Goal: Task Accomplishment & Management: Manage account settings

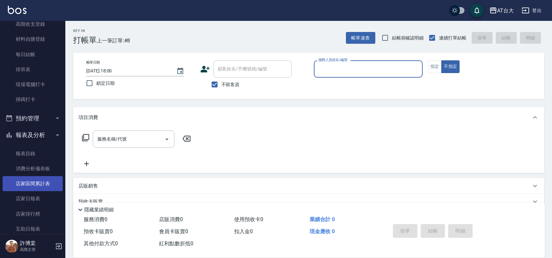
scroll to position [204, 0]
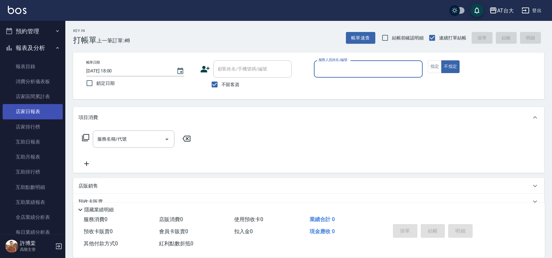
click at [41, 111] on link "店家日報表" at bounding box center [33, 111] width 60 height 15
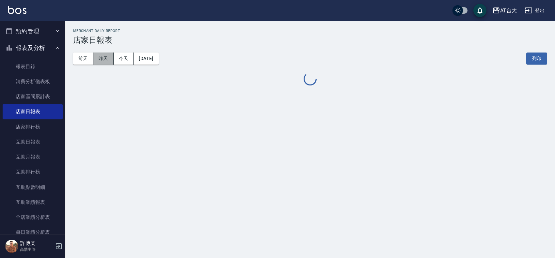
click at [100, 61] on button "昨天" at bounding box center [103, 59] width 20 height 12
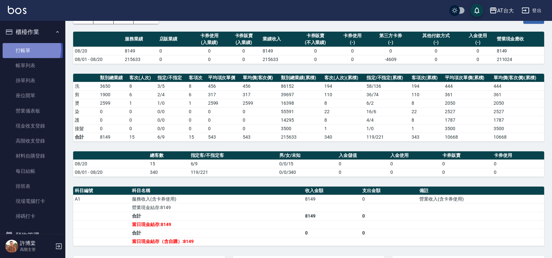
click at [28, 49] on link "打帳單" at bounding box center [33, 50] width 60 height 15
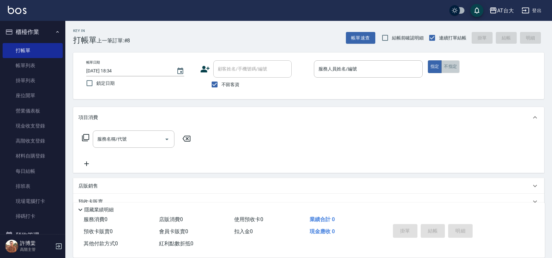
click at [453, 72] on button "不指定" at bounding box center [450, 66] width 18 height 13
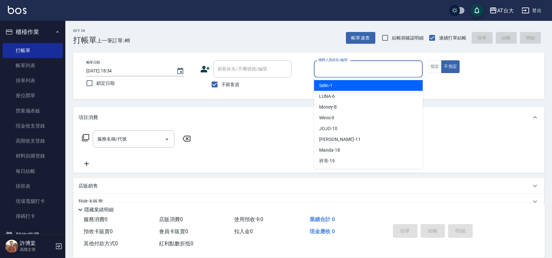
click at [385, 72] on input "服務人員姓名/編號" at bounding box center [368, 68] width 103 height 11
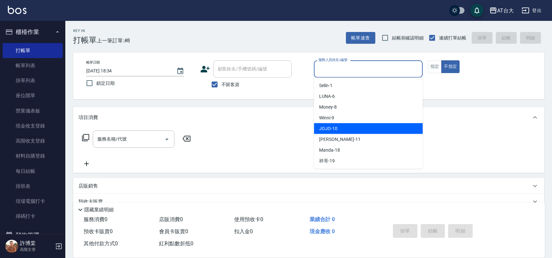
click at [369, 128] on div "JOJO -10" at bounding box center [368, 128] width 109 height 11
type input "JOJO-10"
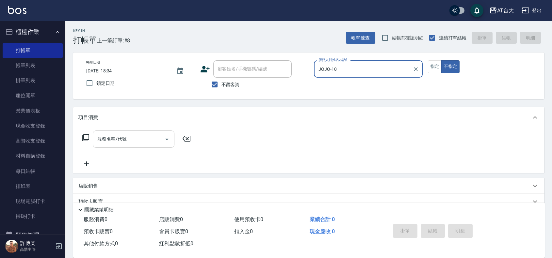
click at [150, 138] on input "服務名稱/代號" at bounding box center [129, 139] width 66 height 11
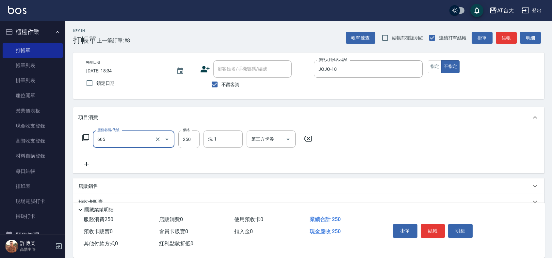
type input "洗髮 (女)(605)"
click at [177, 139] on div "服務名稱/代號 洗髮 (女)(605) 服務名稱/代號 價格 250 價格 洗-1 洗-1 第三方卡券 第三方卡券" at bounding box center [196, 140] width 237 height 18
click at [195, 139] on input "250" at bounding box center [188, 140] width 21 height 18
type input "299"
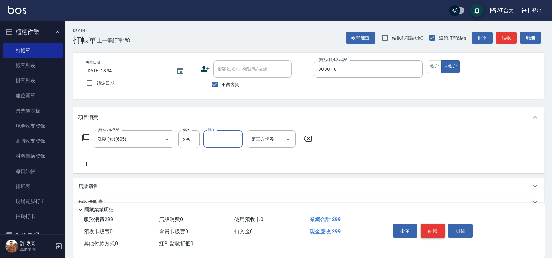
click at [435, 231] on button "結帳" at bounding box center [433, 231] width 24 height 14
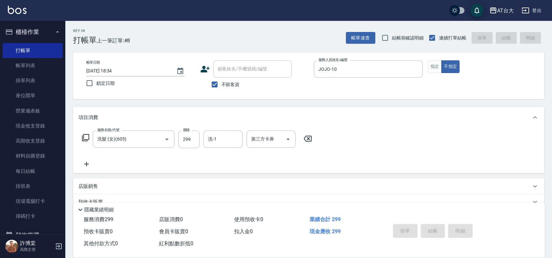
type input "[DATE] 18:42"
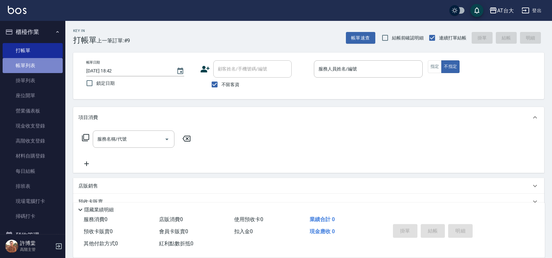
click at [36, 65] on link "帳單列表" at bounding box center [33, 65] width 60 height 15
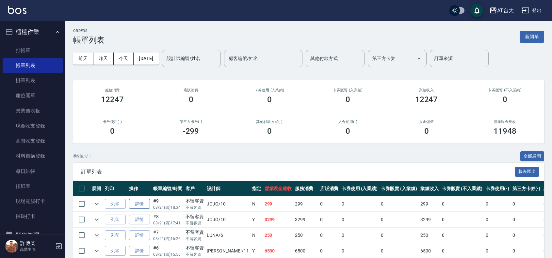
click at [140, 201] on link "詳情" at bounding box center [139, 204] width 21 height 10
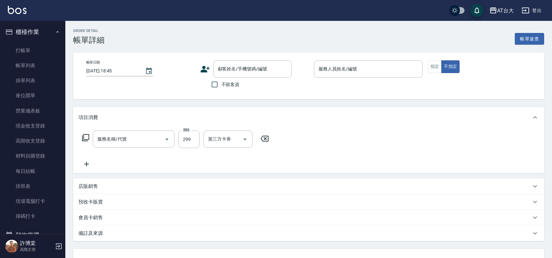
type input "[DATE] 18:34"
checkbox input "true"
type input "JOJO-10"
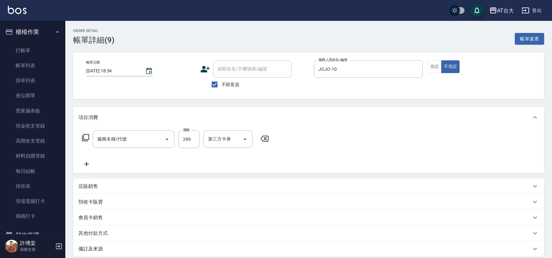
type input "洗髮 (女)(605)"
click at [192, 140] on input "299" at bounding box center [188, 140] width 21 height 18
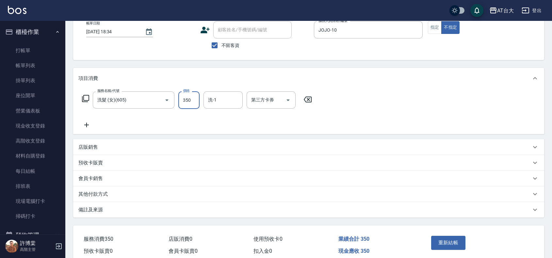
scroll to position [69, 0]
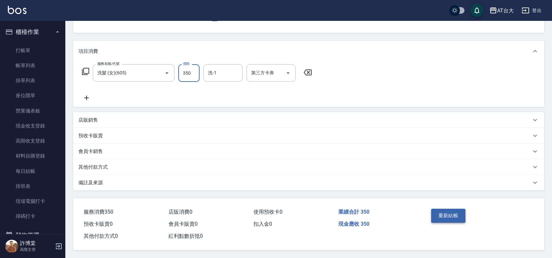
type input "350"
click at [448, 216] on button "重新結帳" at bounding box center [448, 216] width 35 height 14
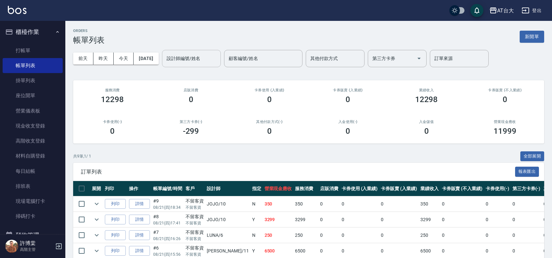
click at [199, 56] on input "設計師編號/姓名" at bounding box center [191, 58] width 53 height 11
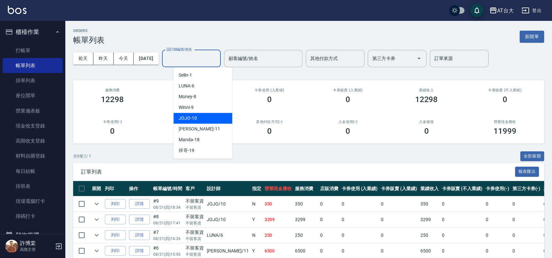
click at [208, 113] on div "JOJO -10" at bounding box center [202, 118] width 59 height 11
type input "JOJO-10"
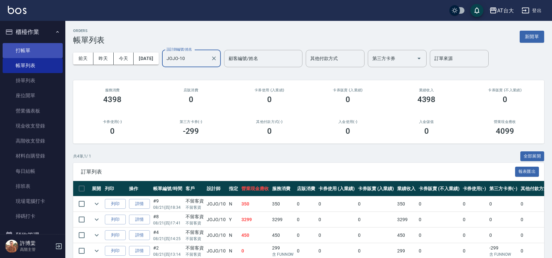
click at [25, 48] on link "打帳單" at bounding box center [33, 50] width 60 height 15
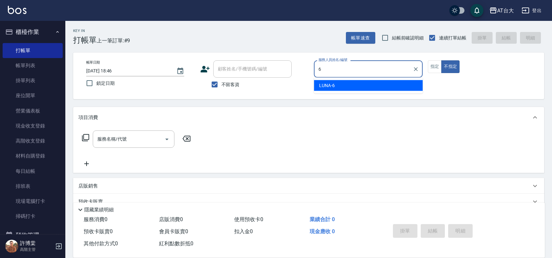
type input "LUNA-6"
type button "false"
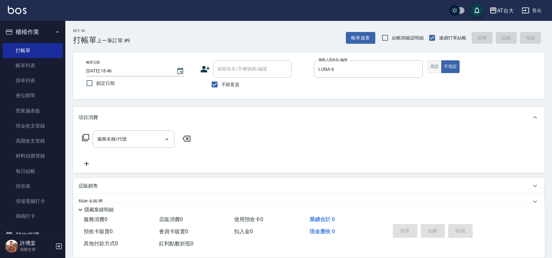
click at [433, 66] on button "指定" at bounding box center [435, 66] width 14 height 13
type button "true"
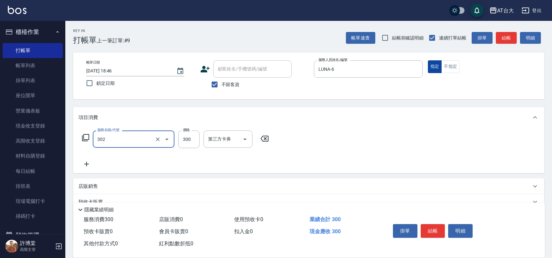
type input "剪髮(302)"
type input "450"
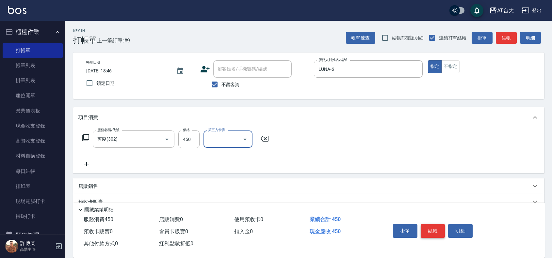
click at [433, 227] on button "結帳" at bounding box center [433, 231] width 24 height 14
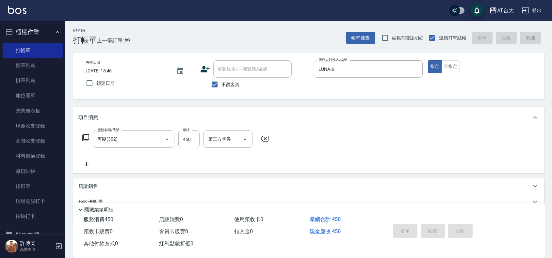
type input "[DATE] 19:02"
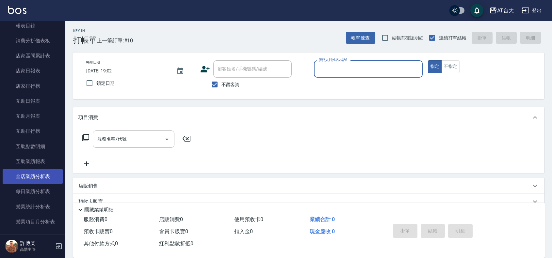
scroll to position [286, 0]
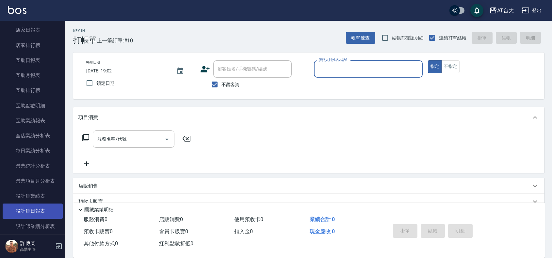
click at [40, 208] on link "設計師日報表" at bounding box center [33, 211] width 60 height 15
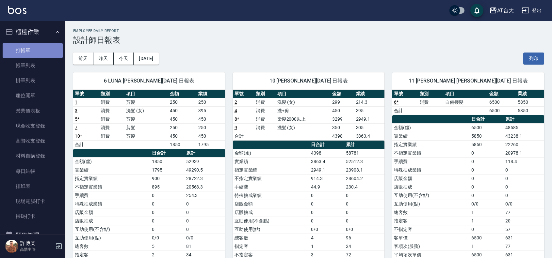
click at [34, 48] on link "打帳單" at bounding box center [33, 50] width 60 height 15
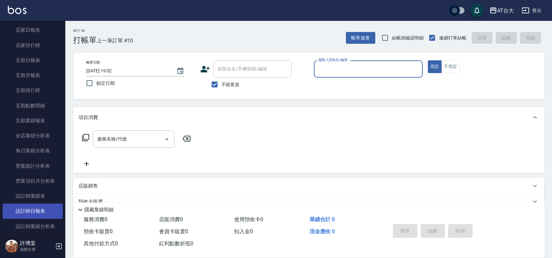
scroll to position [327, 0]
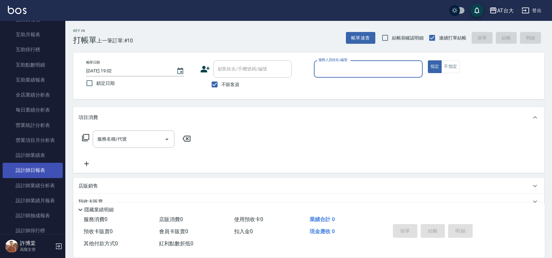
click at [30, 166] on link "設計師日報表" at bounding box center [33, 170] width 60 height 15
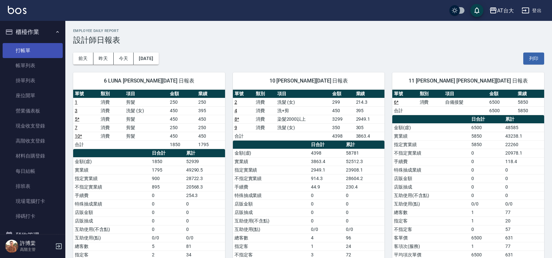
click at [22, 48] on link "打帳單" at bounding box center [33, 50] width 60 height 15
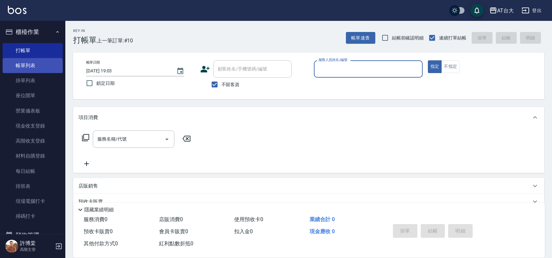
click at [51, 64] on link "帳單列表" at bounding box center [33, 65] width 60 height 15
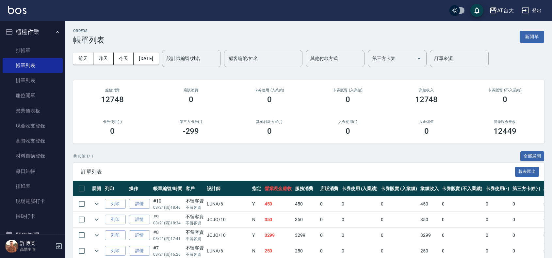
drag, startPoint x: 18, startPoint y: 46, endPoint x: 115, endPoint y: 68, distance: 99.0
click at [18, 46] on link "打帳單" at bounding box center [33, 50] width 60 height 15
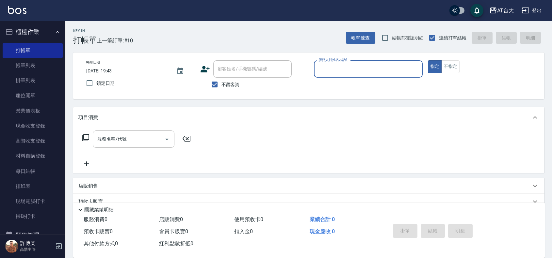
click at [356, 72] on input "服務人員姓名/編號" at bounding box center [368, 68] width 103 height 11
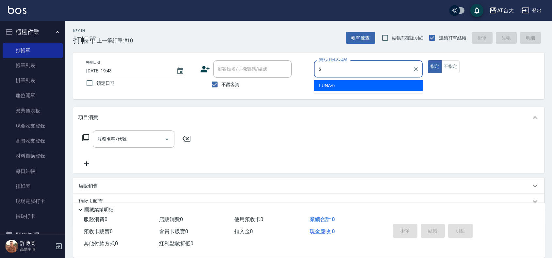
type input "LUNA-6"
type button "true"
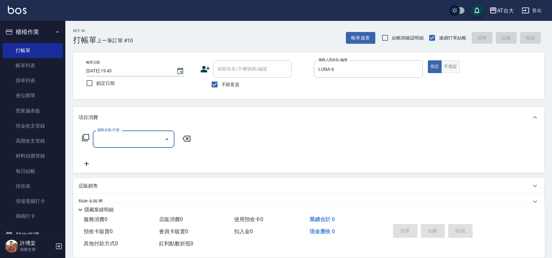
click at [445, 67] on button "不指定" at bounding box center [450, 66] width 18 height 13
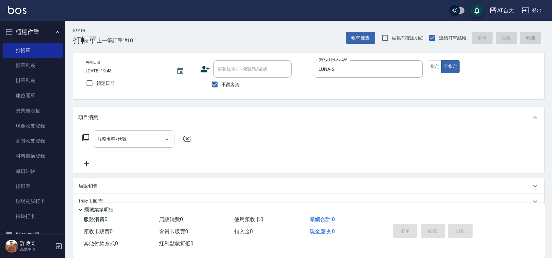
type button "false"
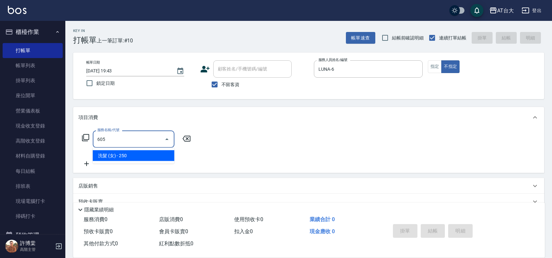
type input "洗髮 (女)(605)"
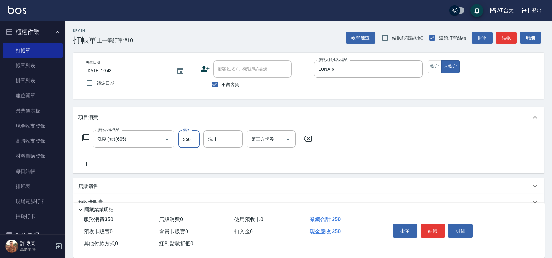
type input "350"
click at [437, 229] on button "結帳" at bounding box center [433, 231] width 24 height 14
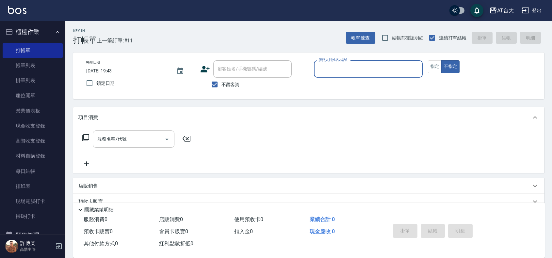
click at [340, 71] on input "服務人員姓名/編號" at bounding box center [368, 68] width 103 height 11
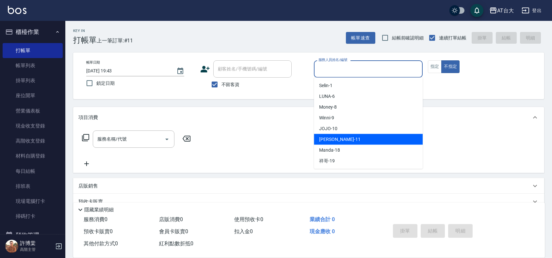
click at [348, 139] on div "[PERSON_NAME] -11" at bounding box center [368, 139] width 109 height 11
type input "[PERSON_NAME]-11"
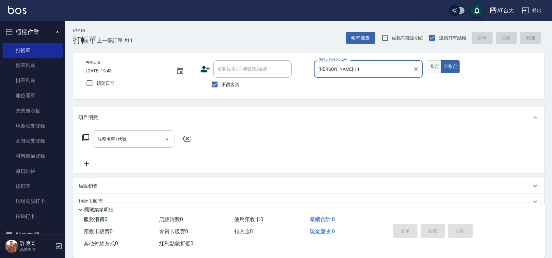
click at [432, 69] on button "指定" at bounding box center [435, 66] width 14 height 13
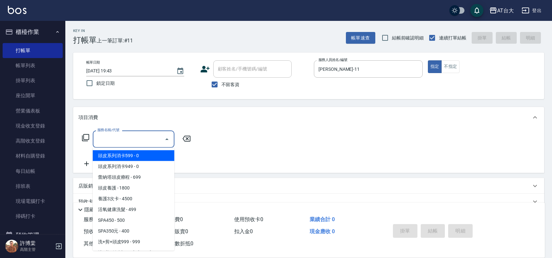
click at [158, 136] on input "服務名稱/代號" at bounding box center [129, 139] width 66 height 11
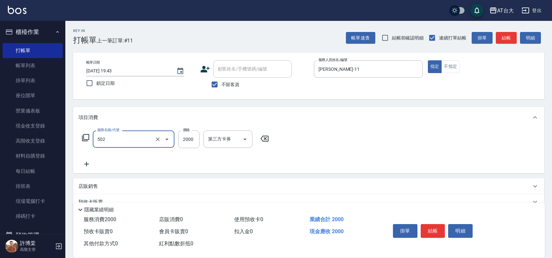
type input "染髮2000以上(502)"
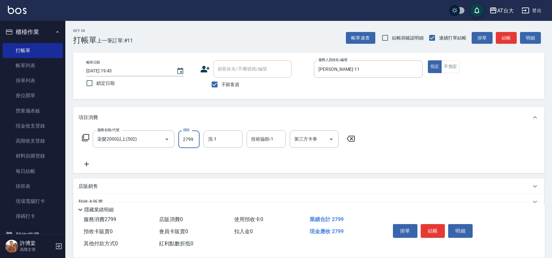
type input "2799"
click at [430, 231] on button "結帳" at bounding box center [433, 231] width 24 height 14
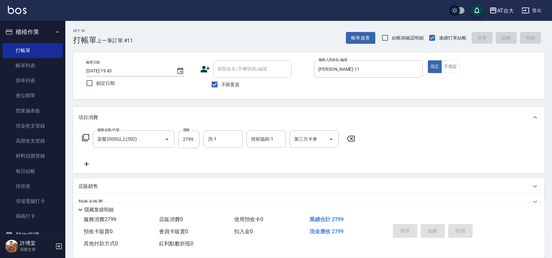
type input "[DATE] 19:54"
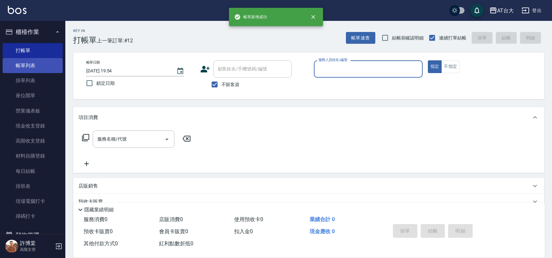
click at [39, 66] on link "帳單列表" at bounding box center [33, 65] width 60 height 15
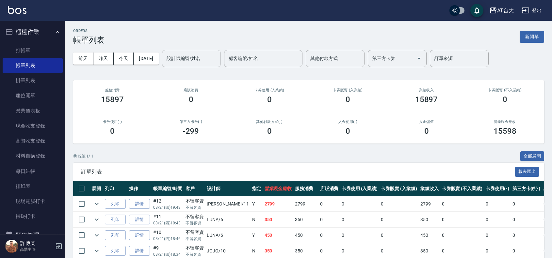
click at [210, 59] on input "設計師編號/姓名" at bounding box center [191, 58] width 53 height 11
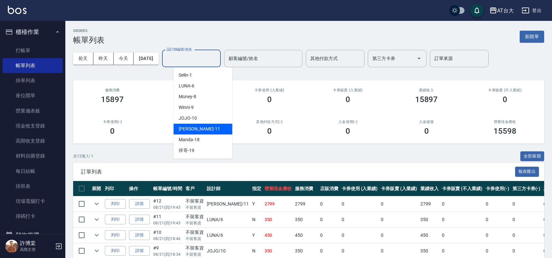
click at [204, 127] on div "[PERSON_NAME] -11" at bounding box center [202, 129] width 59 height 11
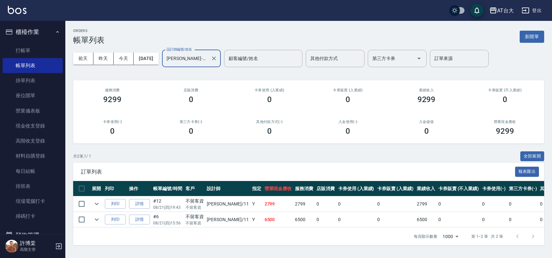
click at [203, 64] on div "[PERSON_NAME]-11 設計師編號/姓名" at bounding box center [191, 58] width 59 height 17
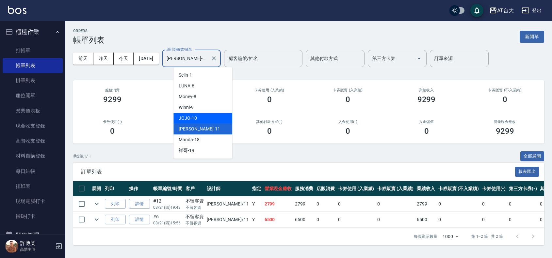
click at [205, 120] on div "JOJO -10" at bounding box center [202, 118] width 59 height 11
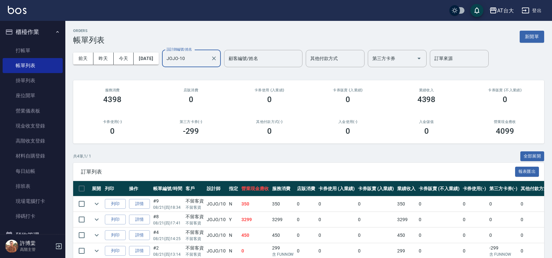
click at [208, 61] on input "JOJO-10" at bounding box center [186, 58] width 43 height 11
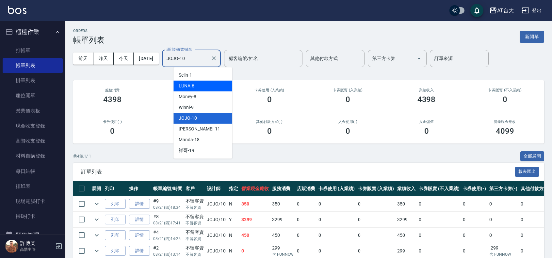
click at [200, 81] on div "LUNA -6" at bounding box center [202, 86] width 59 height 11
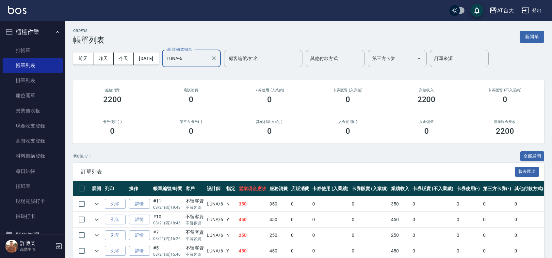
click at [207, 58] on input "LUNA-6" at bounding box center [186, 58] width 43 height 11
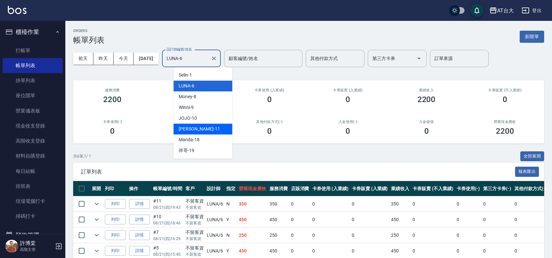
click at [205, 131] on div "[PERSON_NAME] -11" at bounding box center [202, 129] width 59 height 11
type input "[PERSON_NAME]-11"
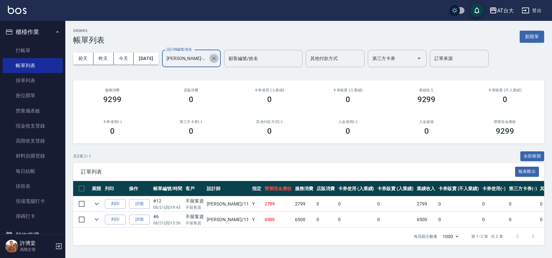
click at [217, 58] on icon "Clear" at bounding box center [214, 58] width 7 height 7
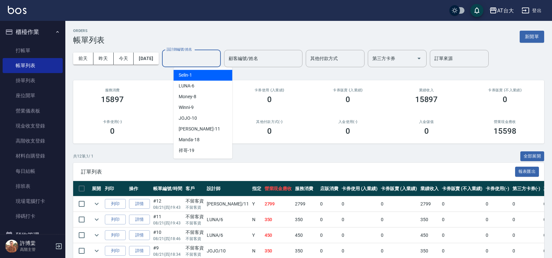
click at [196, 56] on input "設計師編號/姓名" at bounding box center [191, 58] width 53 height 11
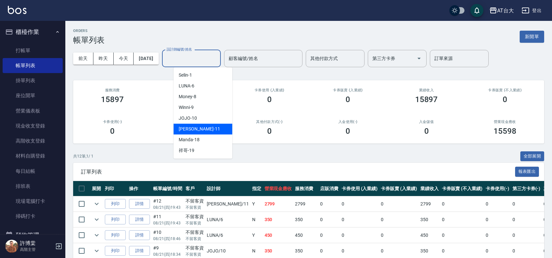
click at [202, 127] on div "[PERSON_NAME] -11" at bounding box center [202, 129] width 59 height 11
type input "[PERSON_NAME]-11"
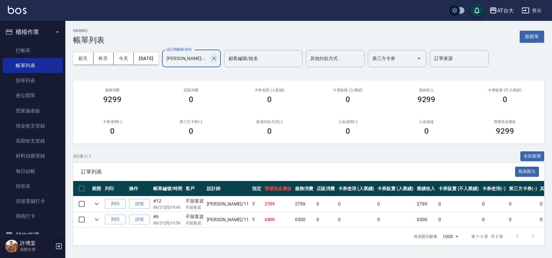
click at [217, 56] on icon "Clear" at bounding box center [214, 58] width 7 height 7
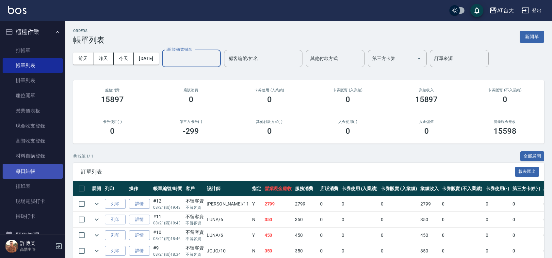
click at [30, 168] on link "每日結帳" at bounding box center [33, 171] width 60 height 15
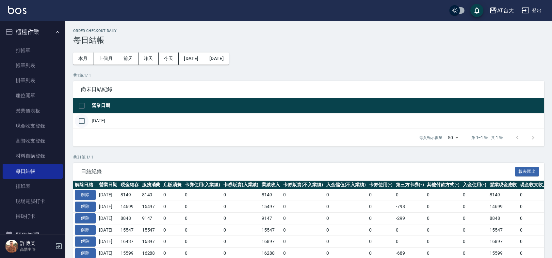
click at [82, 122] on input "checkbox" at bounding box center [82, 121] width 14 height 14
checkbox input "true"
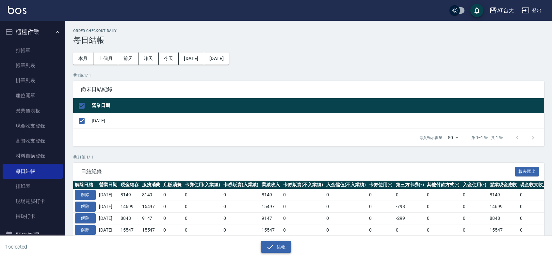
click at [286, 246] on button "結帳" at bounding box center [276, 247] width 30 height 12
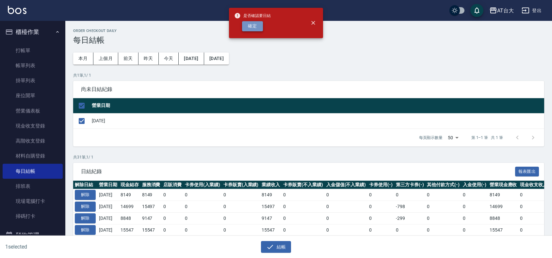
click at [259, 25] on button "確定" at bounding box center [252, 26] width 21 height 10
checkbox input "false"
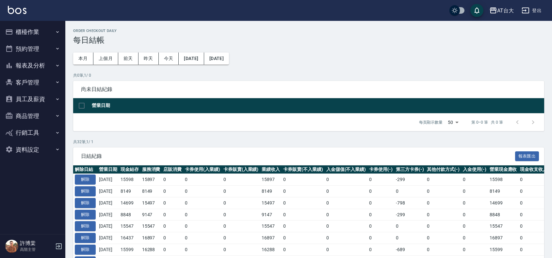
click at [41, 67] on button "報表及分析" at bounding box center [33, 65] width 60 height 17
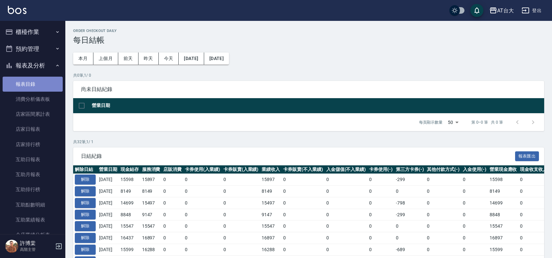
click at [33, 85] on link "報表目錄" at bounding box center [33, 84] width 60 height 15
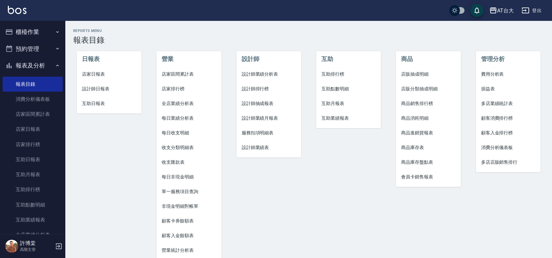
click at [95, 69] on li "店家日報表" at bounding box center [109, 74] width 65 height 15
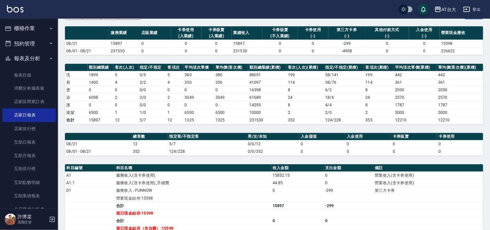
scroll to position [82, 0]
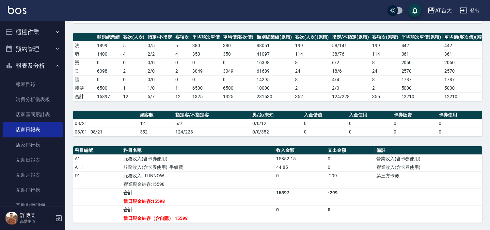
click at [334, 109] on div "AT台大 2025-08-21 店家日報表 列印時間： 2025-08-21-20:00 Merchant Daily Report 店家日報表 前天 昨天 …" at bounding box center [277, 119] width 425 height 360
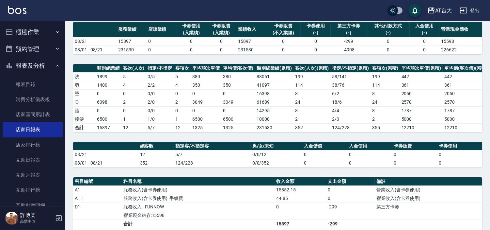
scroll to position [51, 0]
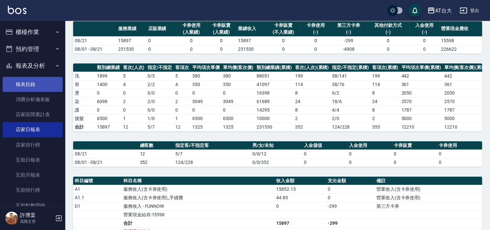
click at [33, 81] on link "報表目錄" at bounding box center [33, 84] width 60 height 15
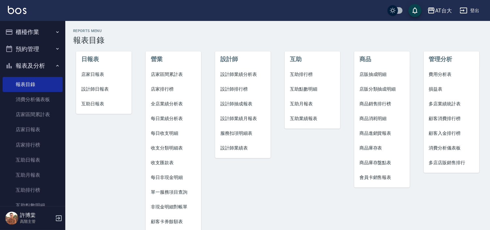
click at [90, 87] on span "設計師日報表" at bounding box center [103, 89] width 45 height 7
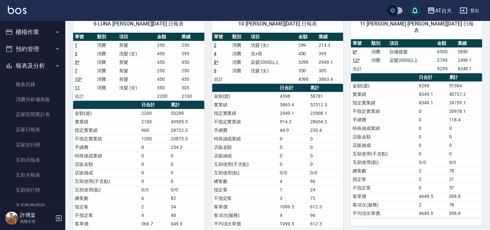
scroll to position [57, 0]
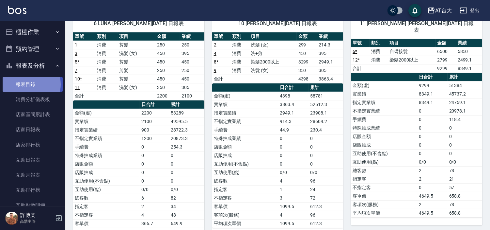
click at [27, 84] on link "報表目錄" at bounding box center [33, 84] width 60 height 15
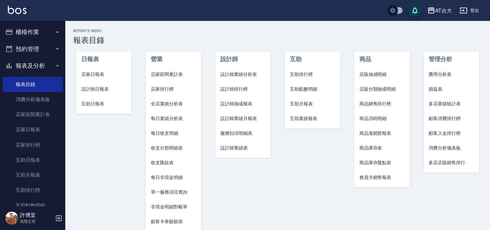
click at [99, 90] on span "設計師日報表" at bounding box center [103, 89] width 45 height 7
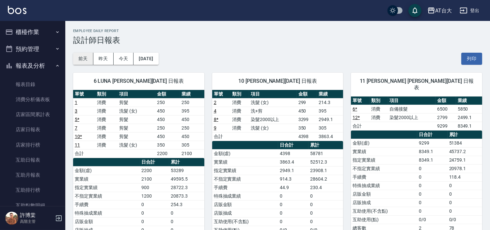
click at [86, 59] on button "前天" at bounding box center [83, 59] width 20 height 12
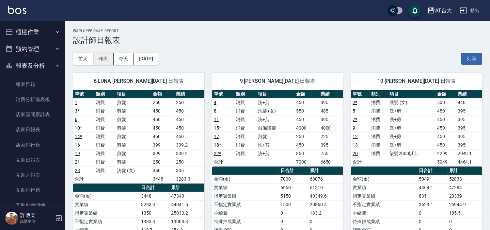
click at [101, 61] on button "昨天" at bounding box center [103, 59] width 20 height 12
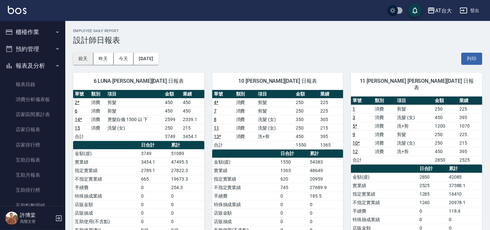
click at [88, 57] on button "前天" at bounding box center [83, 59] width 20 height 12
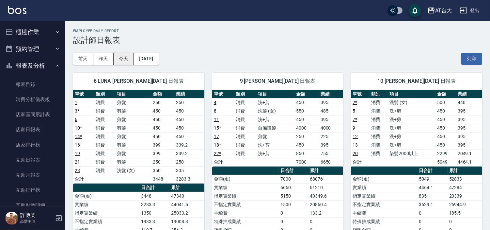
click at [122, 61] on button "今天" at bounding box center [124, 59] width 20 height 12
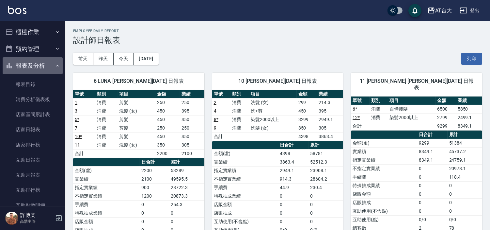
click at [42, 61] on button "報表及分析" at bounding box center [33, 65] width 60 height 17
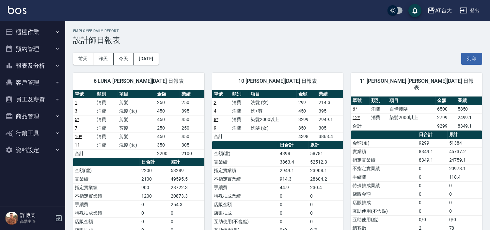
click at [41, 32] on button "櫃檯作業" at bounding box center [33, 32] width 60 height 17
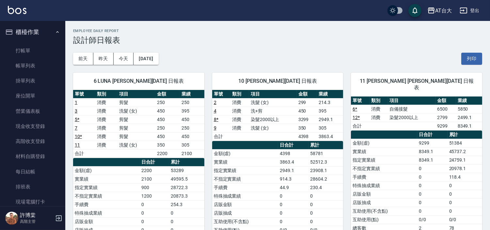
click at [35, 41] on ul "打帳單 帳單列表 掛單列表 座位開單 營業儀表板 現金收支登錄 高階收支登錄 材料自購登錄 每日結帳 排班表 現場電腦打卡 掃碼打卡" at bounding box center [33, 133] width 60 height 186
click at [31, 49] on link "打帳單" at bounding box center [33, 50] width 60 height 15
